Goal: Transaction & Acquisition: Purchase product/service

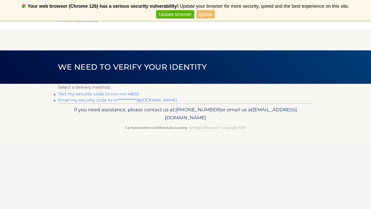
click at [138, 100] on link "**********" at bounding box center [117, 100] width 119 height 5
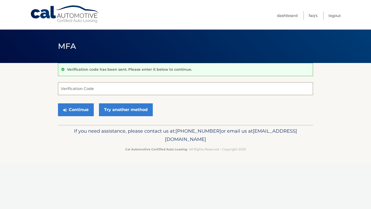
click at [135, 91] on input "Verification Code" at bounding box center [185, 88] width 255 height 13
type input "774724"
click at [58, 103] on button "Continue" at bounding box center [76, 109] width 36 height 13
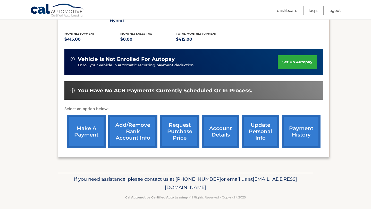
scroll to position [110, 0]
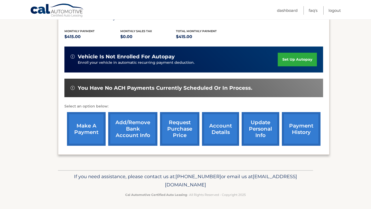
click at [89, 125] on link "make a payment" at bounding box center [86, 129] width 39 height 34
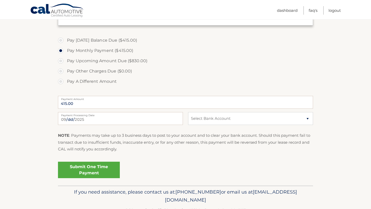
scroll to position [168, 0]
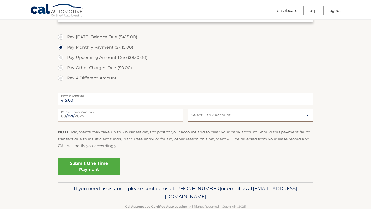
click at [229, 117] on select "Select Bank Account Checking TD BANK NA *****9330 Checking TD BANK NA *****4755" at bounding box center [250, 115] width 125 height 13
select select "MmM3YjI3OTQtMGIyNC00MTg2LTk2NzctYWU0MWQzM2FhMzQ1"
click at [105, 165] on link "Submit One Time Payment" at bounding box center [89, 167] width 62 height 16
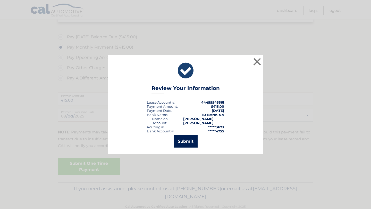
click at [192, 141] on button "Submit" at bounding box center [185, 141] width 24 height 12
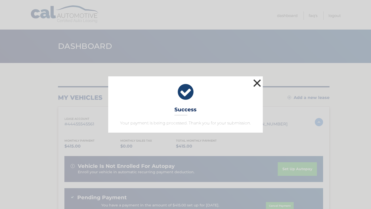
click at [256, 87] on button "×" at bounding box center [257, 83] width 10 height 10
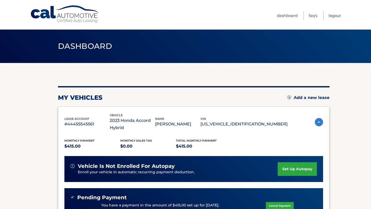
click at [333, 16] on link "Logout" at bounding box center [334, 15] width 12 height 8
